Goal: Task Accomplishment & Management: Complete application form

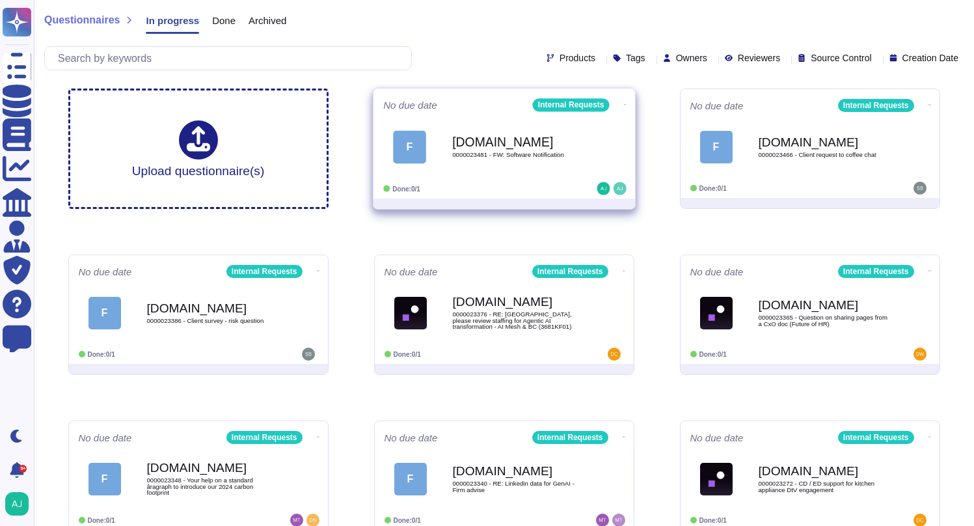
click at [522, 184] on div "Done: 0/1" at bounding box center [463, 188] width 161 height 13
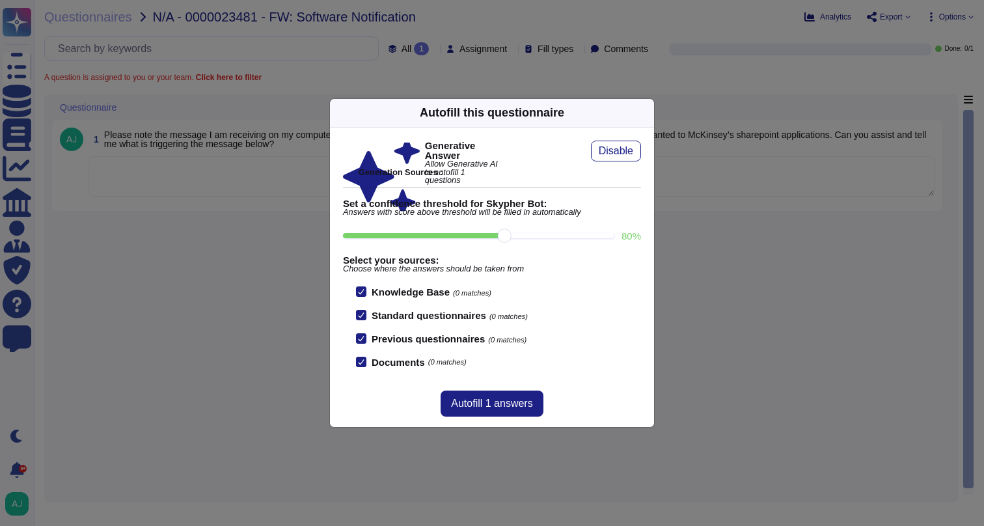
click at [241, 276] on div "Autofill this questionnaire Generative Answer Allow Generative AI to autofill 1…" at bounding box center [492, 263] width 984 height 526
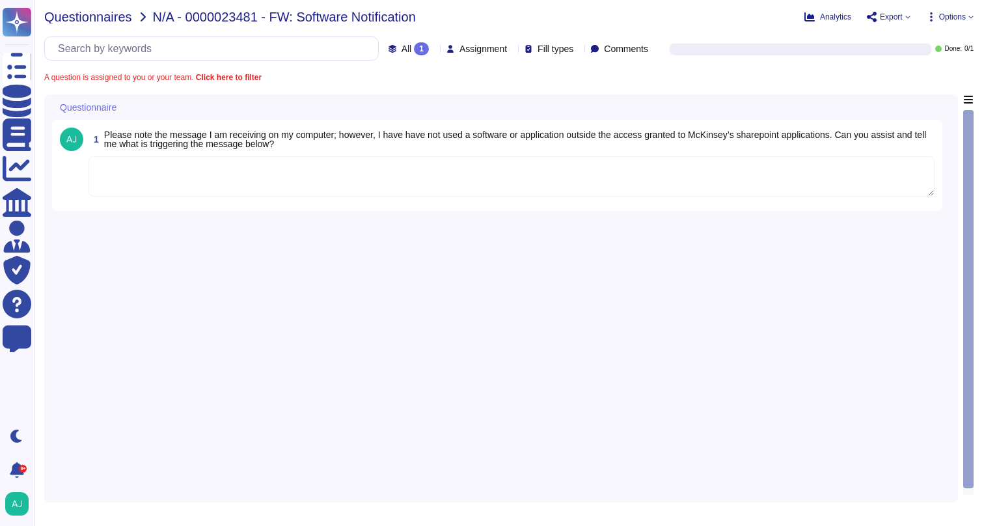
click at [96, 16] on span "Questionnaires" at bounding box center [88, 16] width 88 height 13
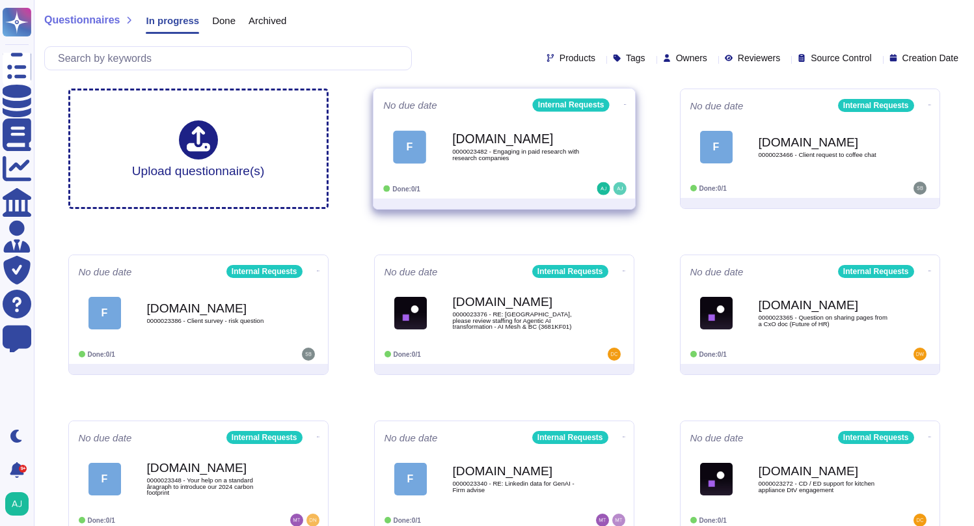
click at [554, 187] on div at bounding box center [584, 188] width 81 height 13
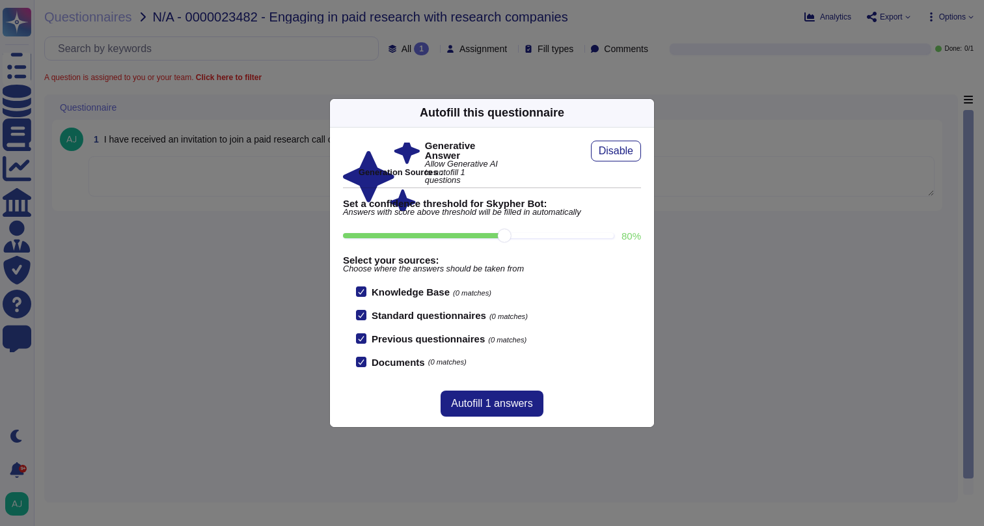
click at [260, 262] on div "Autofill this questionnaire Generative Answer Allow Generative AI to autofill 1…" at bounding box center [492, 263] width 984 height 526
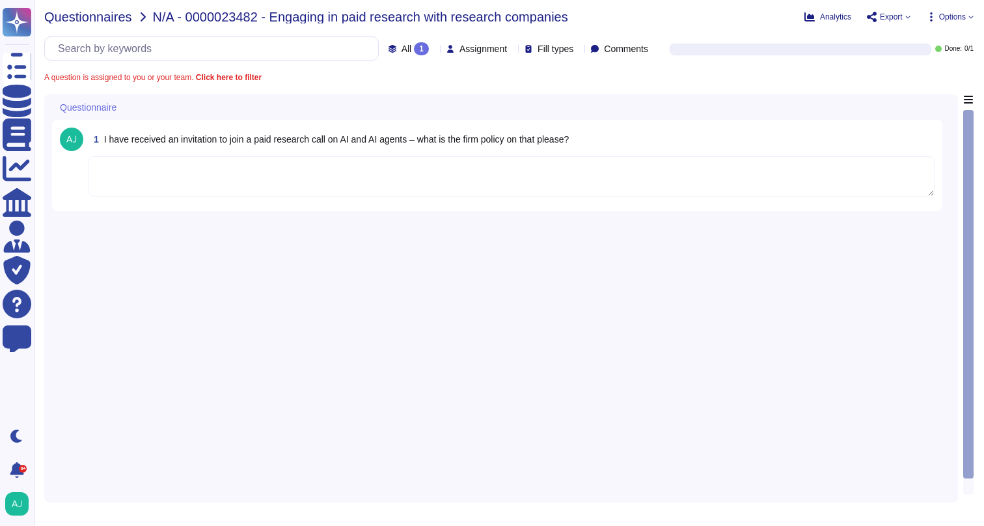
click at [95, 21] on span "Questionnaires" at bounding box center [88, 16] width 88 height 13
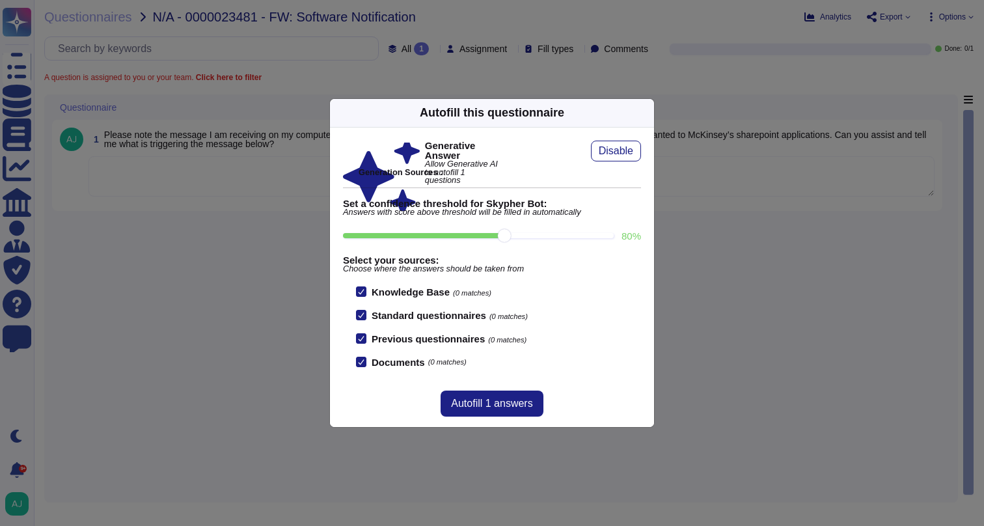
click at [646, 154] on icon at bounding box center [771, 279] width 250 height 250
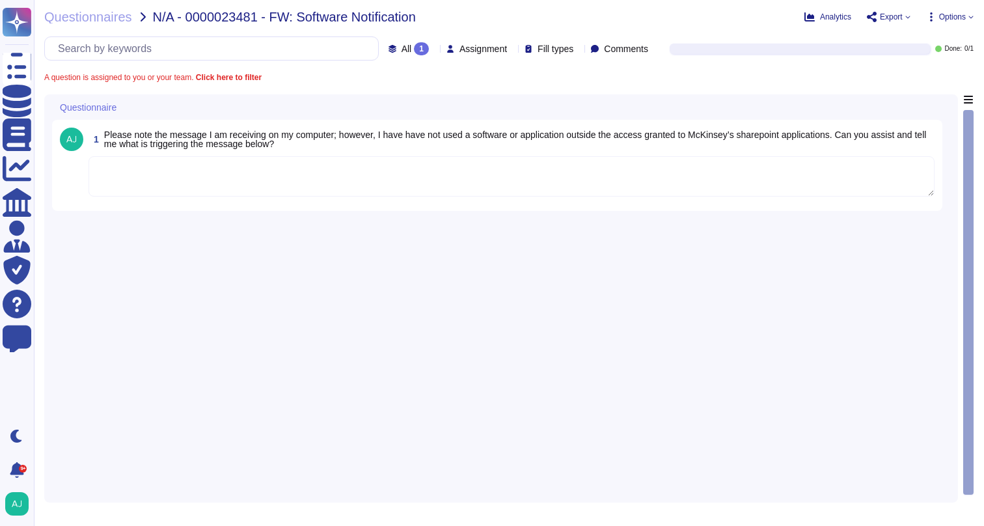
click at [461, 167] on textarea at bounding box center [511, 176] width 846 height 40
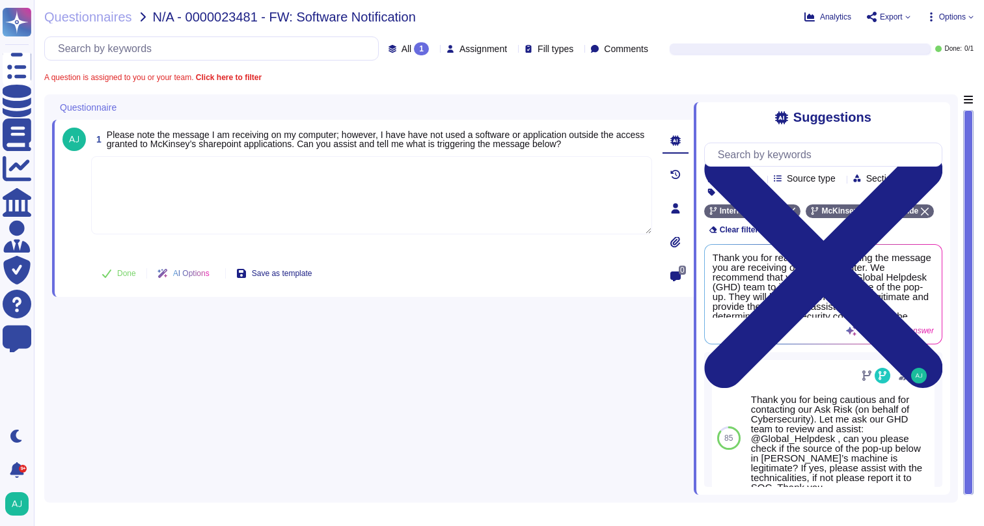
click at [346, 192] on textarea at bounding box center [371, 195] width 561 height 78
paste textarea "Thank you for being diligent and reaching out to our Ask Risk via Cybersecurity…"
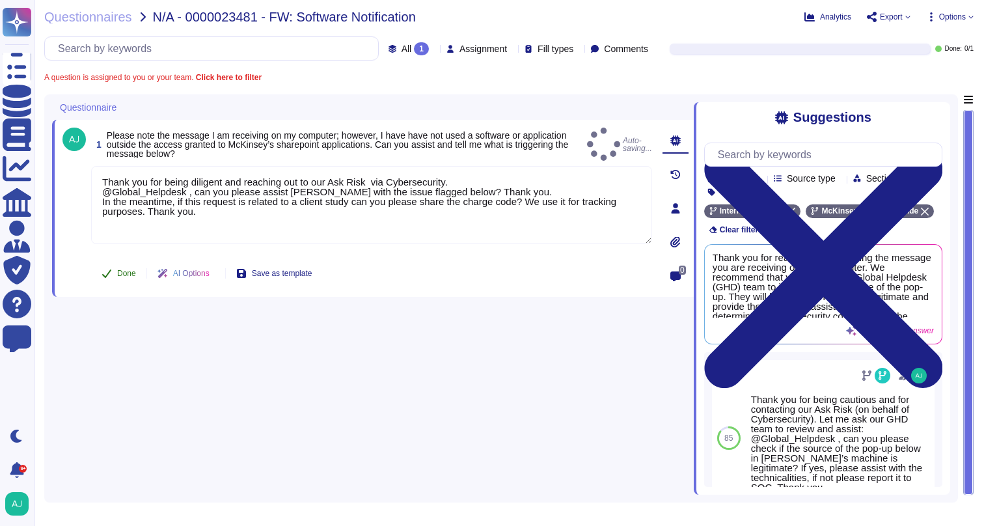
type textarea "Thank you for being diligent and reaching out to our Ask Risk via Cybersecurity…"
click at [117, 275] on span "Done" at bounding box center [126, 273] width 19 height 8
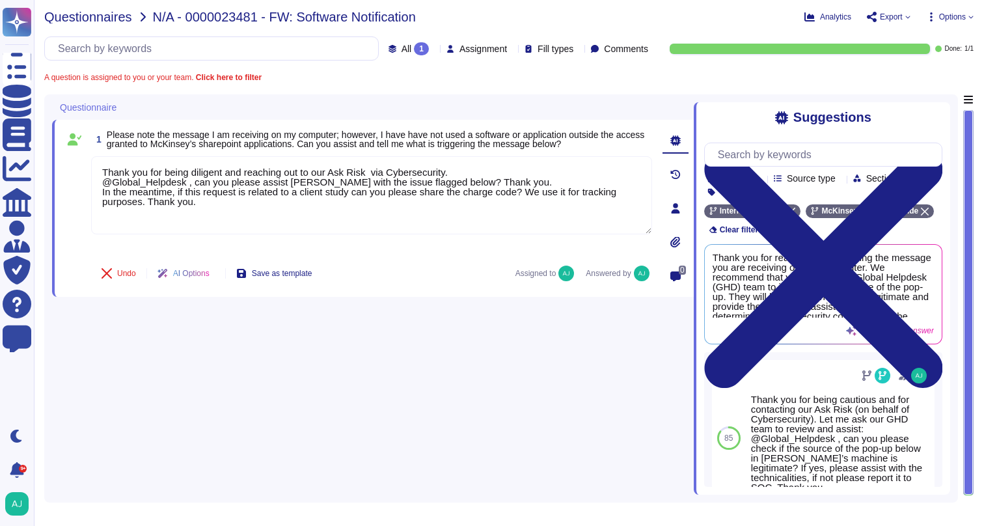
click at [110, 17] on span "Questionnaires" at bounding box center [88, 16] width 88 height 13
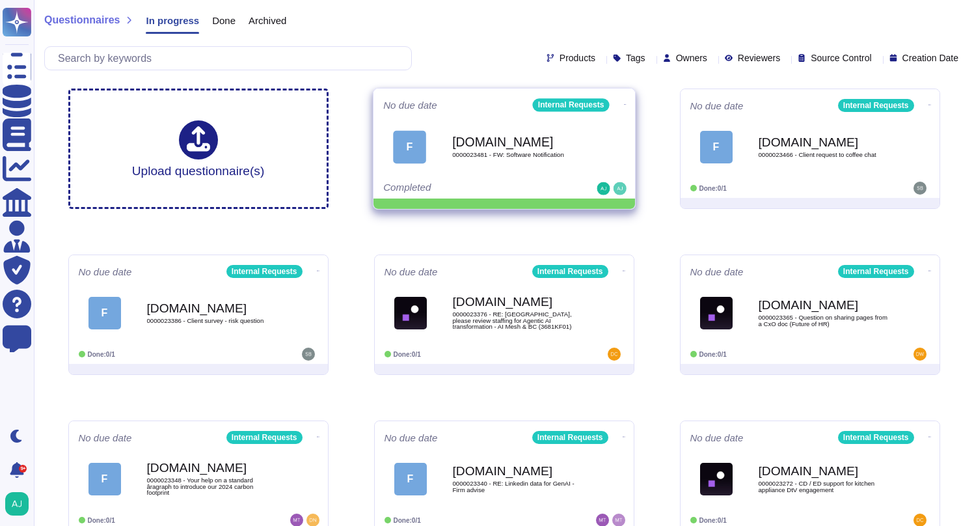
click at [501, 182] on div "Completed" at bounding box center [463, 188] width 161 height 13
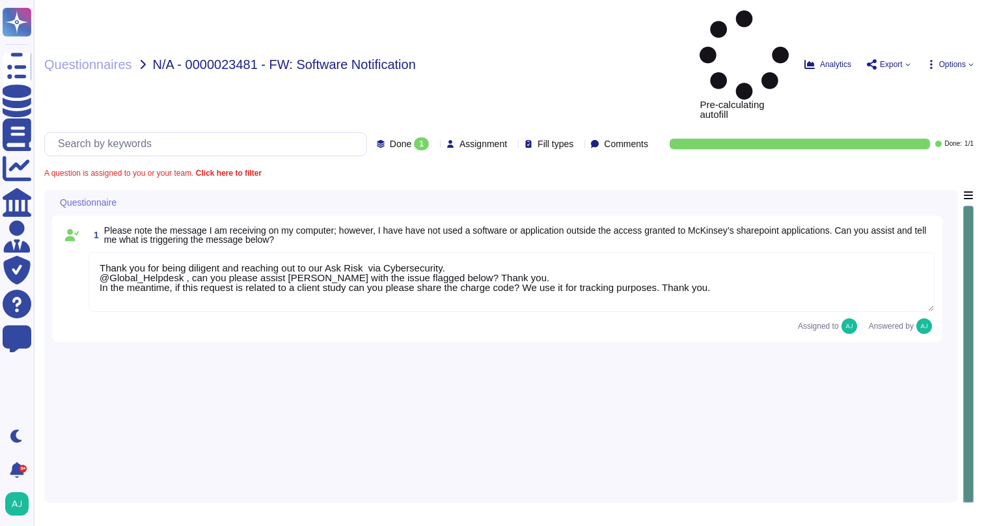
type textarea "Thank you for being diligent and reaching out to our Ask Risk via Cybersecurity…"
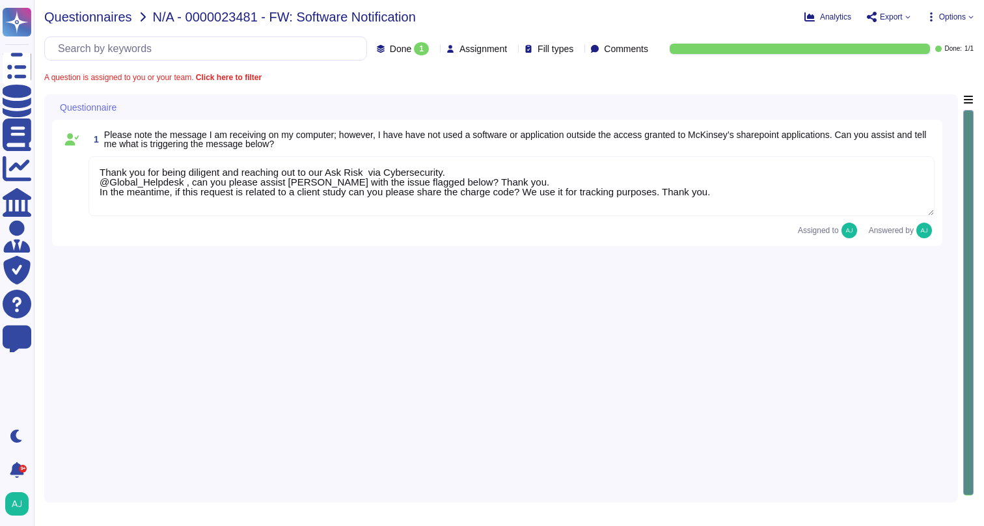
click at [116, 20] on span "Questionnaires" at bounding box center [88, 16] width 88 height 13
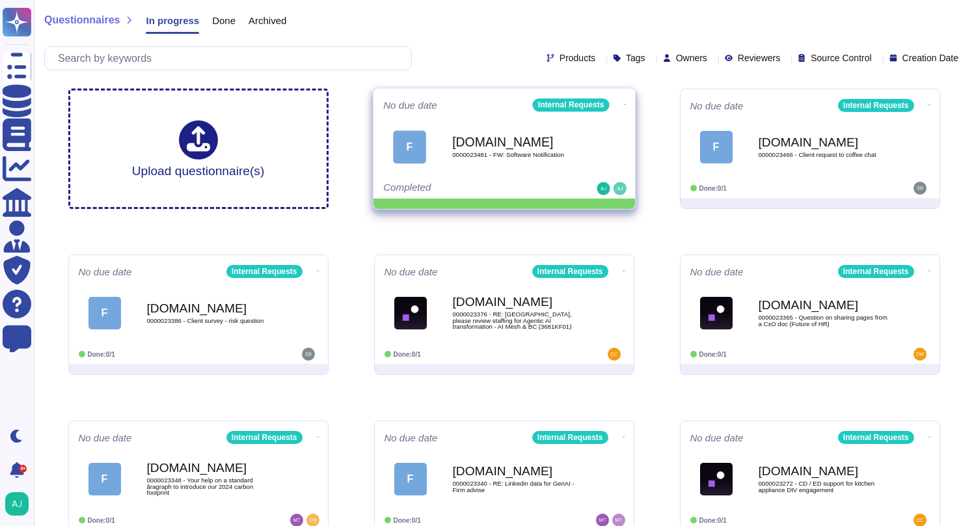
click at [623, 103] on icon at bounding box center [624, 104] width 3 height 3
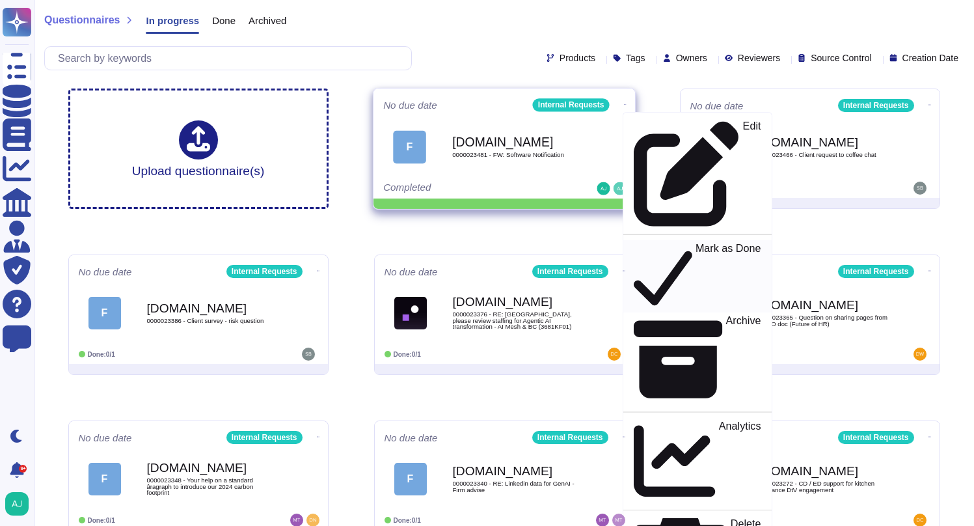
click at [695, 243] on p "Mark as Done" at bounding box center [728, 276] width 66 height 66
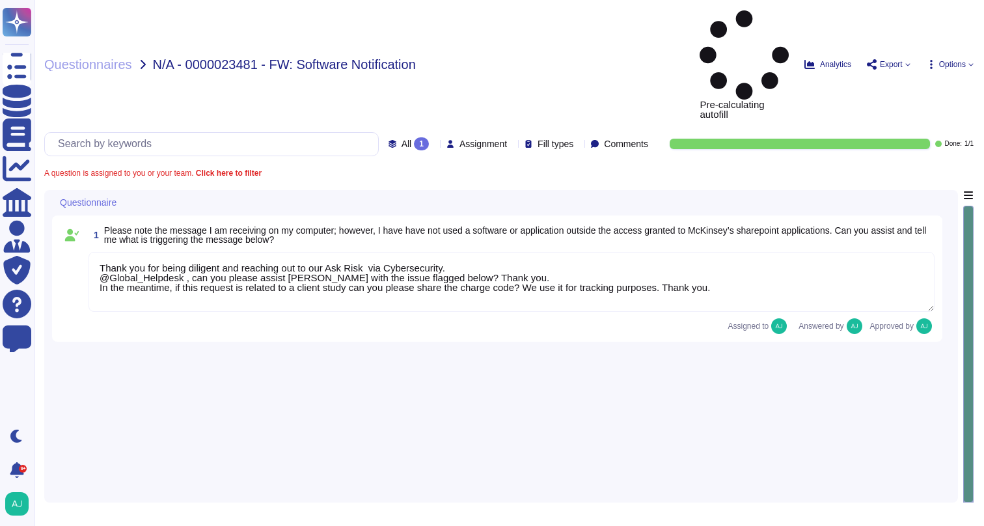
type textarea "Thank you for being diligent and reaching out to our Ask Risk via Cybersecurity…"
